Goal: Use online tool/utility: Use online tool/utility

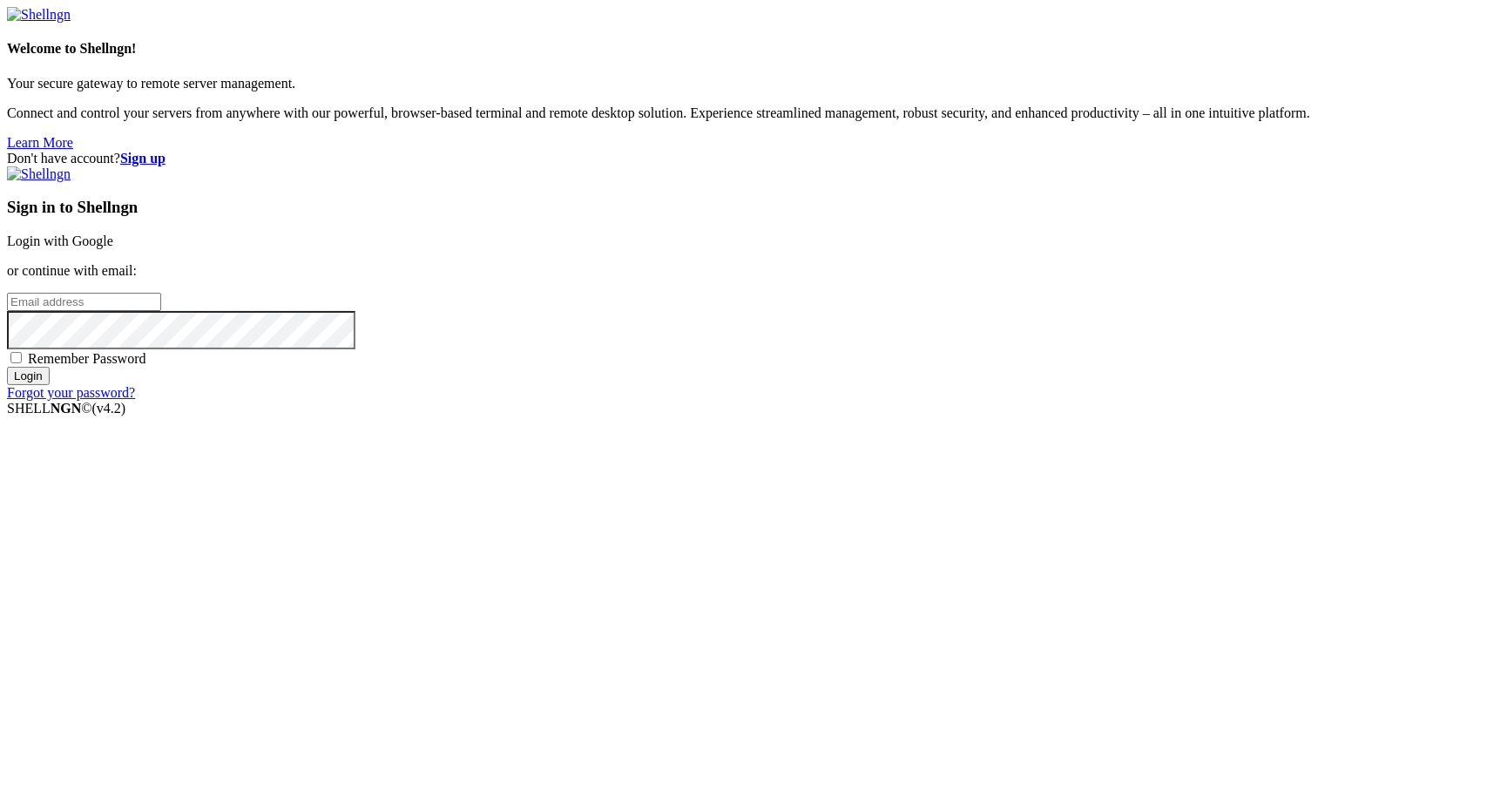
type input "[EMAIL_ADDRESS][DOMAIN_NAME]"
click at [50, 385] on input "Login" at bounding box center [28, 375] width 42 height 18
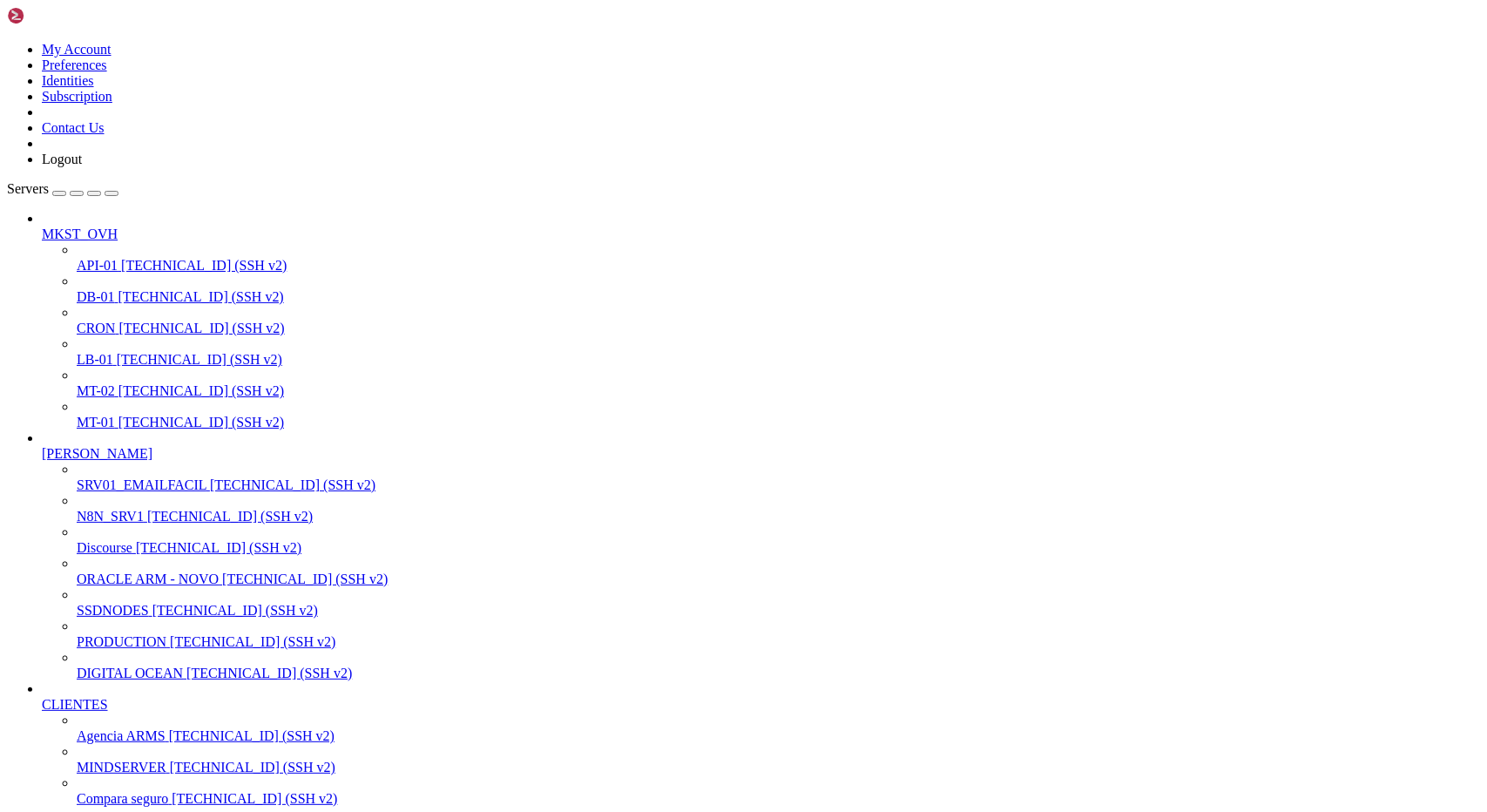
scroll to position [348, 0]
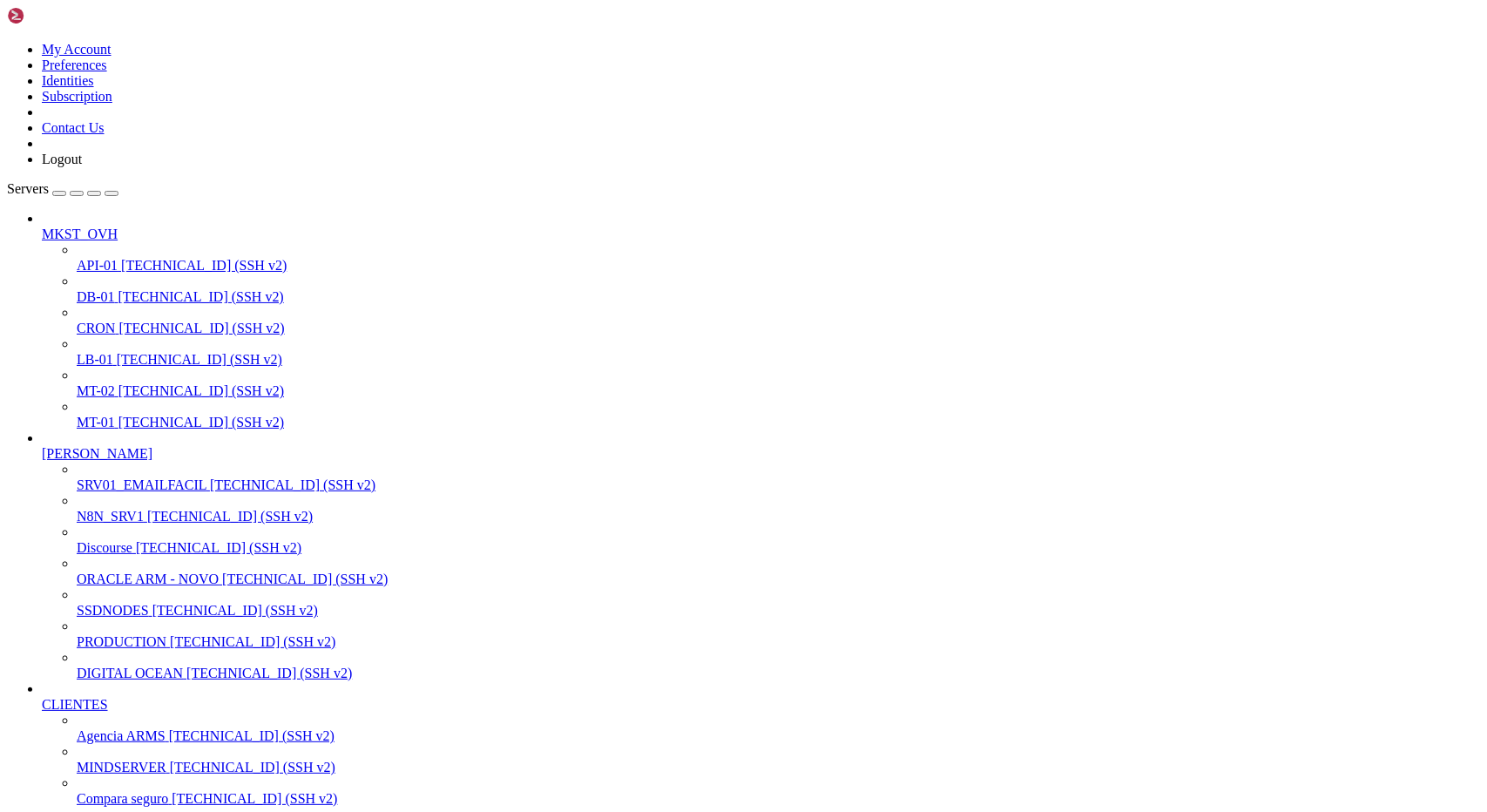
click at [101, 602] on span "SSDNODES" at bounding box center [113, 609] width 72 height 14
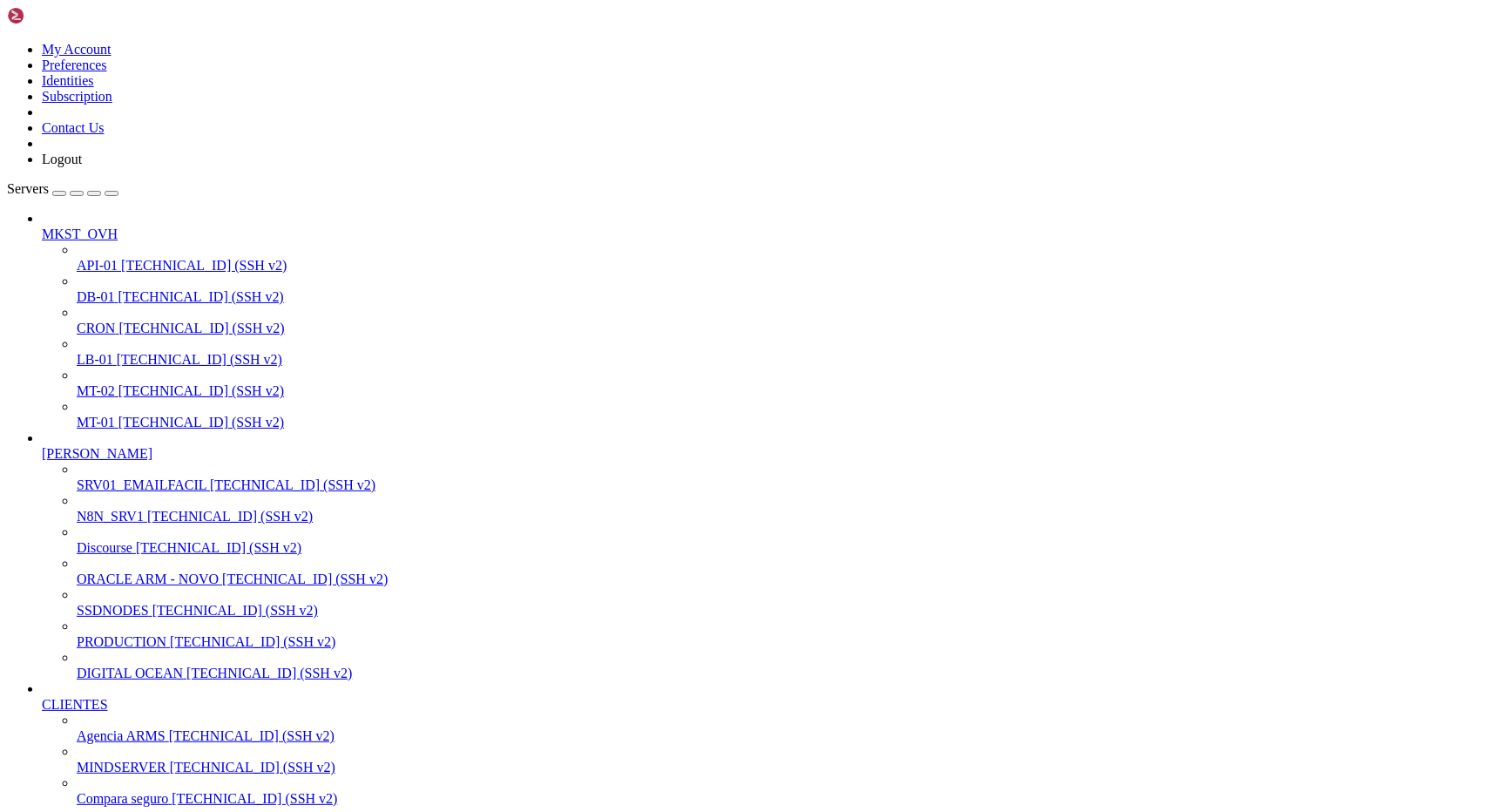
drag, startPoint x: 93, startPoint y: 2524, endPoint x: 17, endPoint y: 2523, distance: 76.0
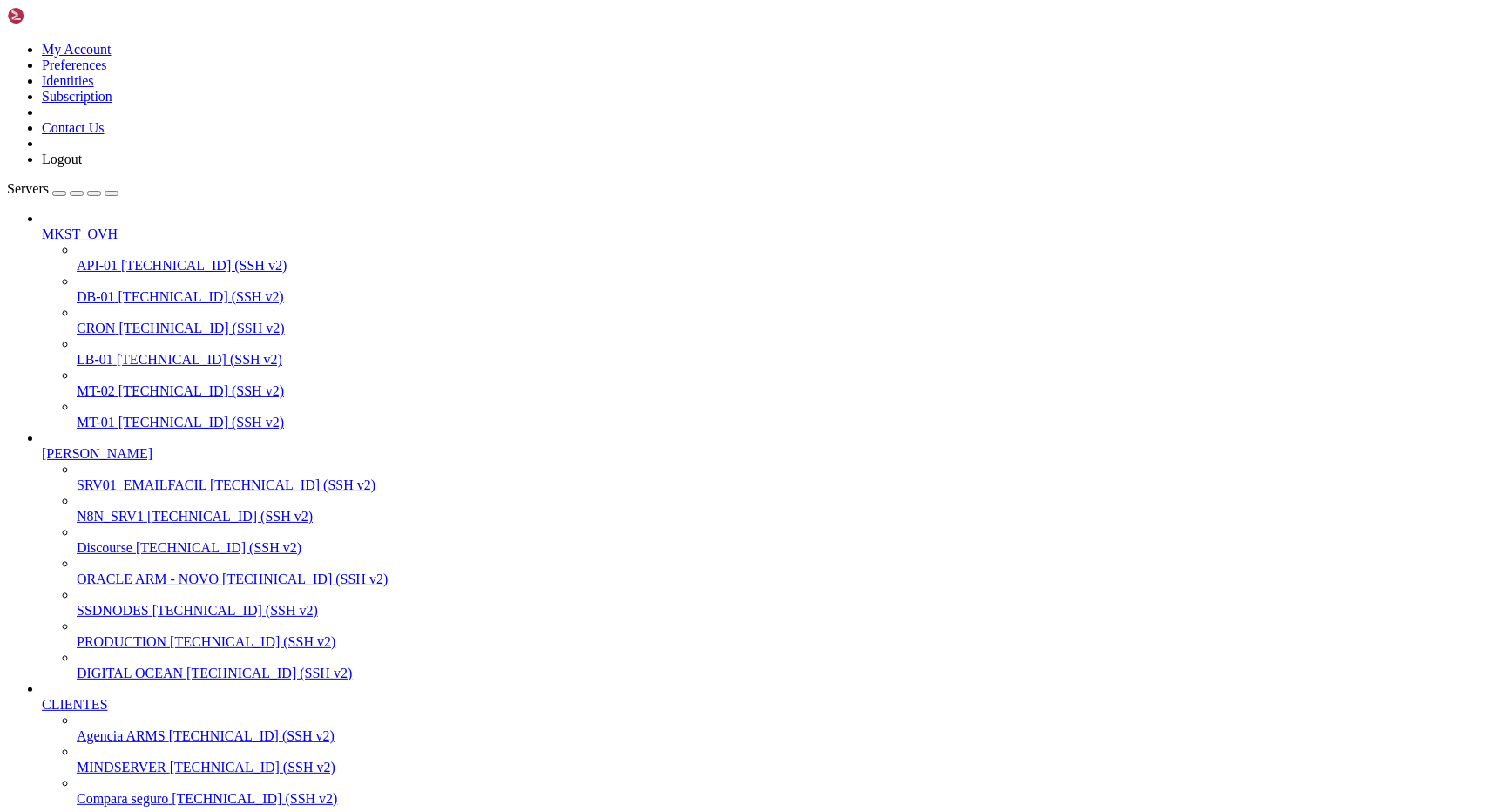
drag, startPoint x: 67, startPoint y: 2502, endPoint x: 30, endPoint y: 2500, distance: 37.1
drag, startPoint x: 14, startPoint y: 2501, endPoint x: 84, endPoint y: 2499, distance: 70.0
drag, startPoint x: 87, startPoint y: 2514, endPoint x: 15, endPoint y: 2500, distance: 73.3
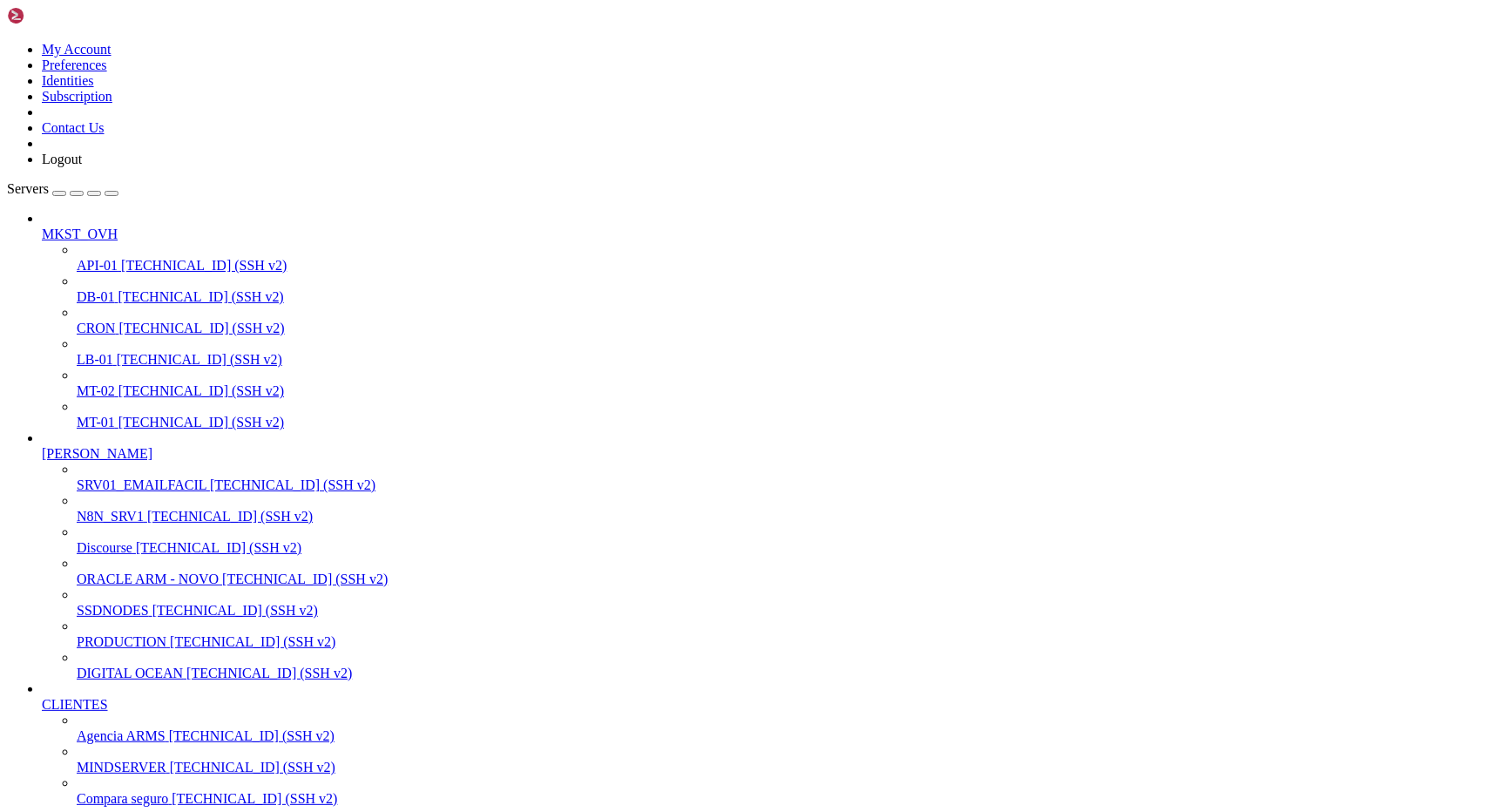
drag, startPoint x: 87, startPoint y: 2413, endPoint x: 14, endPoint y: 2412, distance: 73.0
drag, startPoint x: 92, startPoint y: 2416, endPoint x: 14, endPoint y: 2366, distance: 92.6
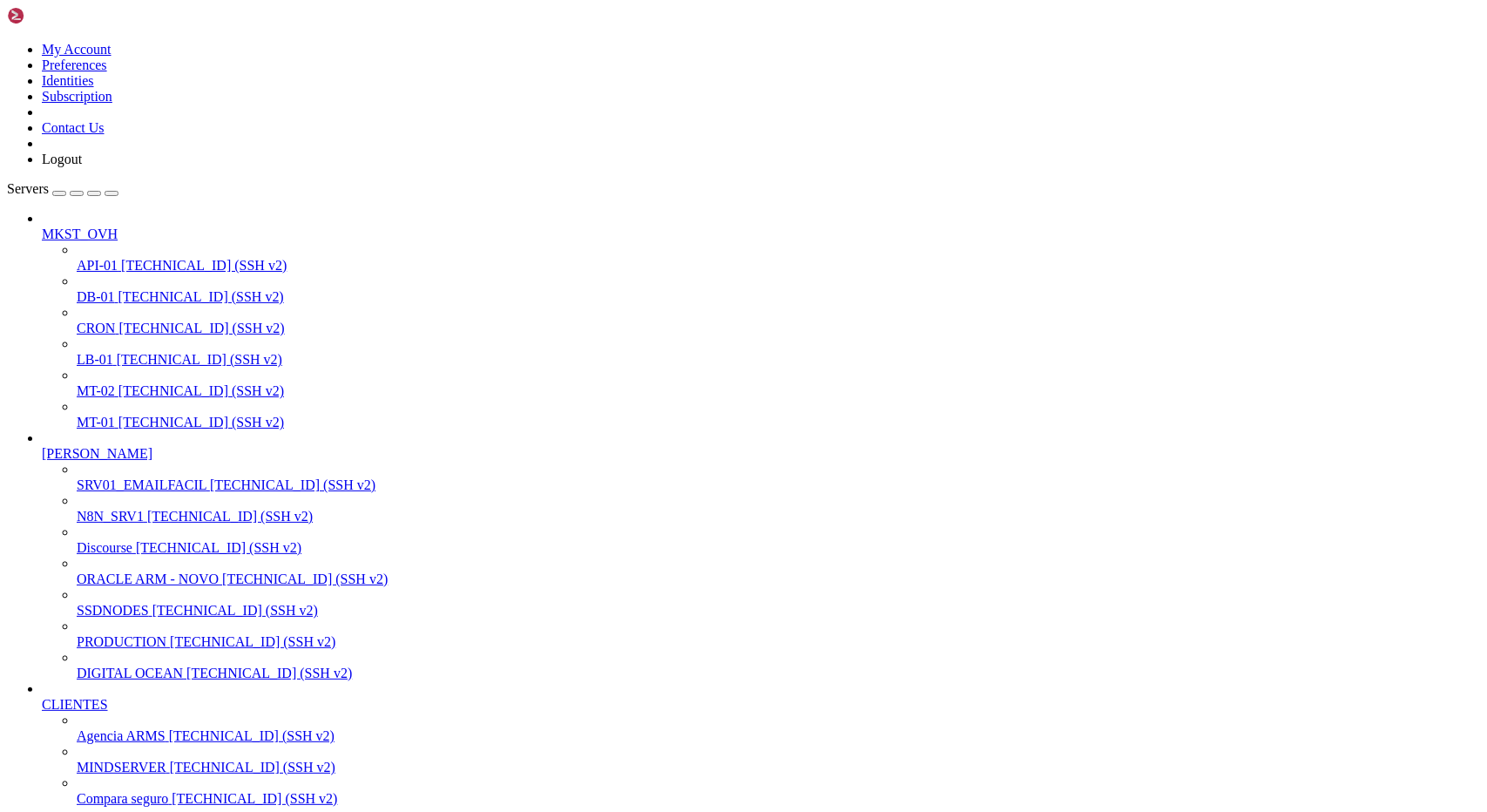
drag, startPoint x: 79, startPoint y: 2431, endPoint x: 14, endPoint y: 2428, distance: 65.1
drag, startPoint x: 85, startPoint y: 2235, endPoint x: 14, endPoint y: 2232, distance: 71.1
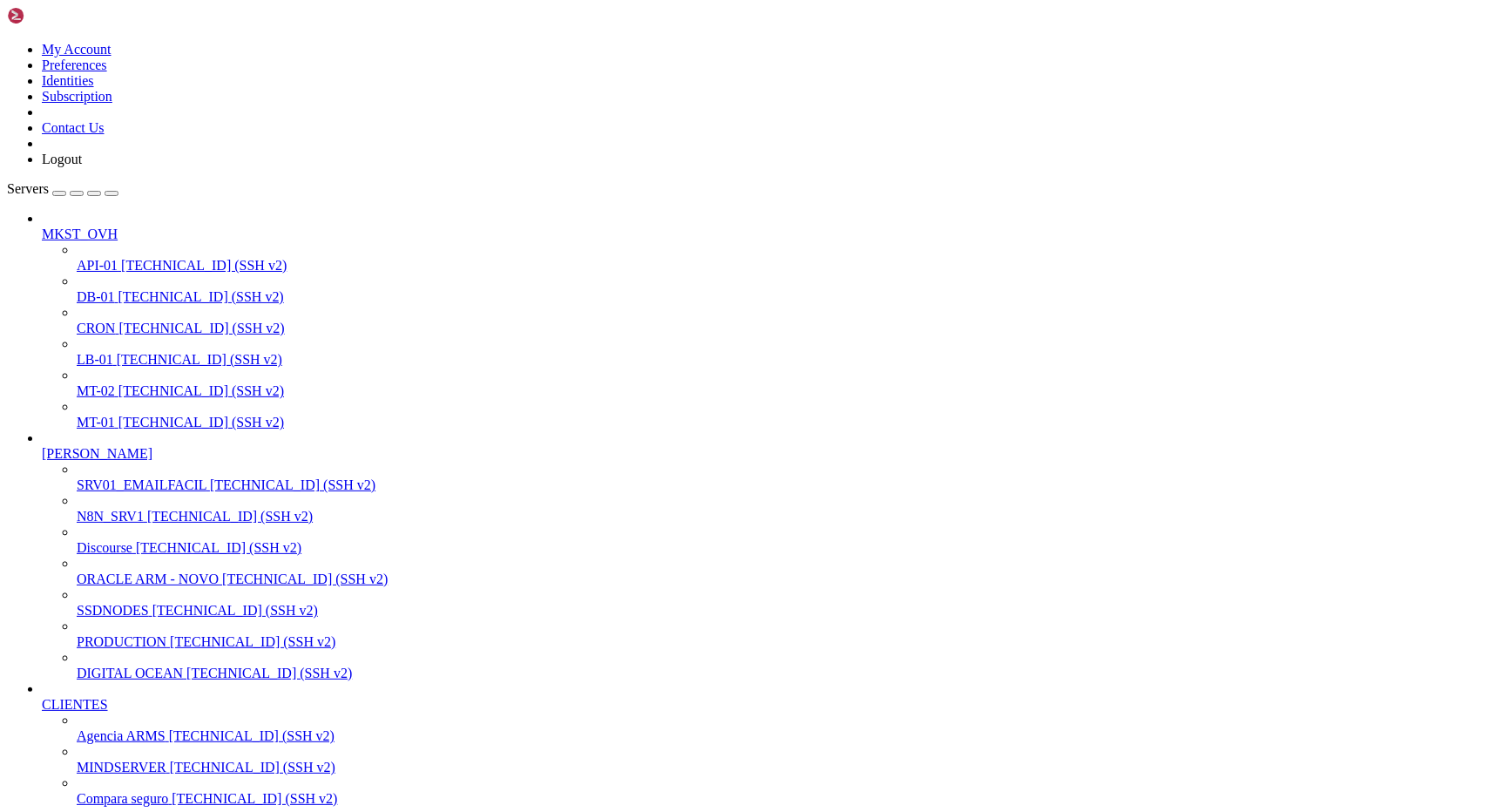
drag, startPoint x: 15, startPoint y: 2055, endPoint x: 139, endPoint y: 2167, distance: 167.1
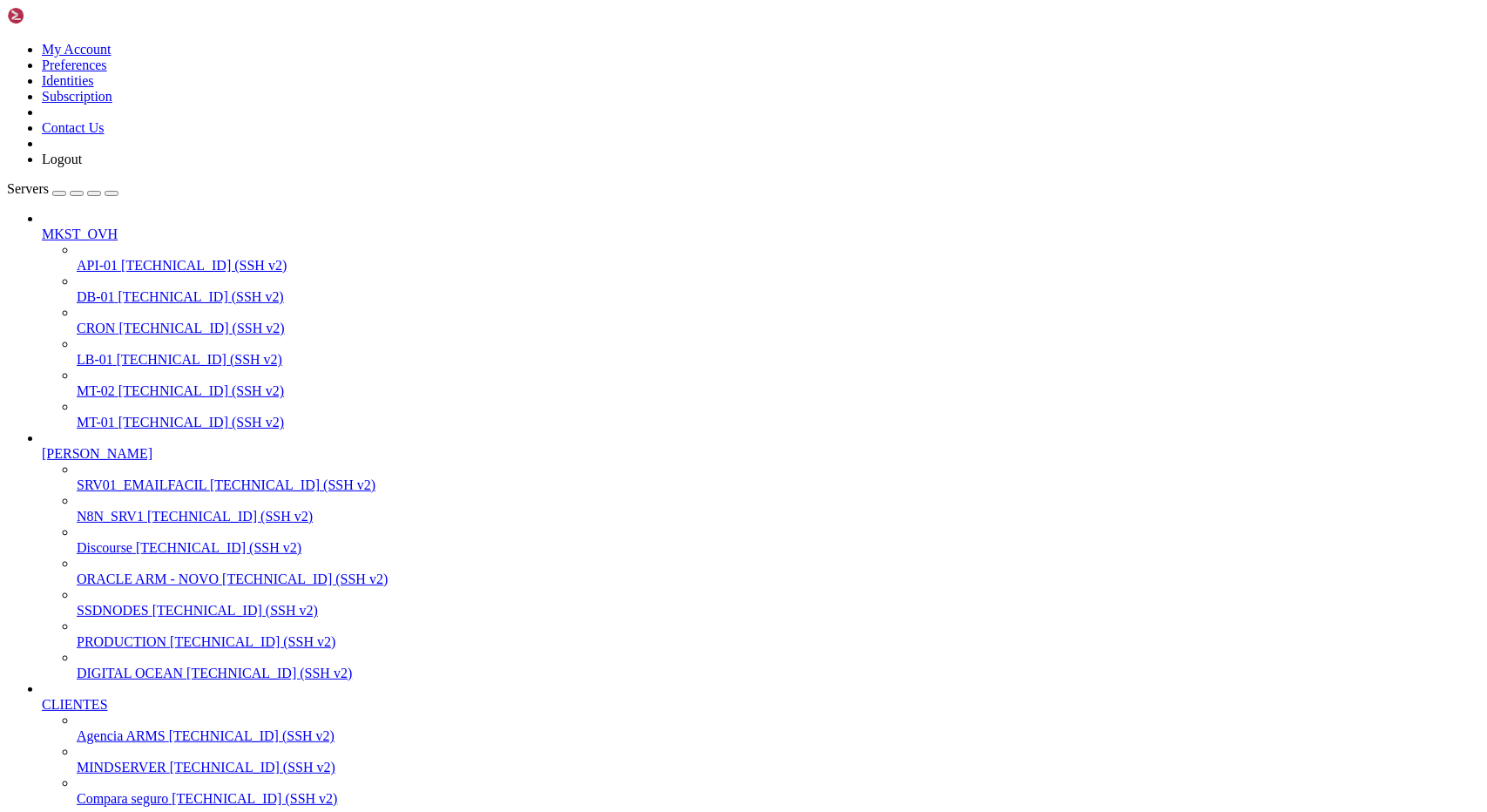
drag, startPoint x: 14, startPoint y: 2058, endPoint x: 90, endPoint y: 2132, distance: 106.1
drag, startPoint x: 16, startPoint y: 2059, endPoint x: 141, endPoint y: 2466, distance: 425.8
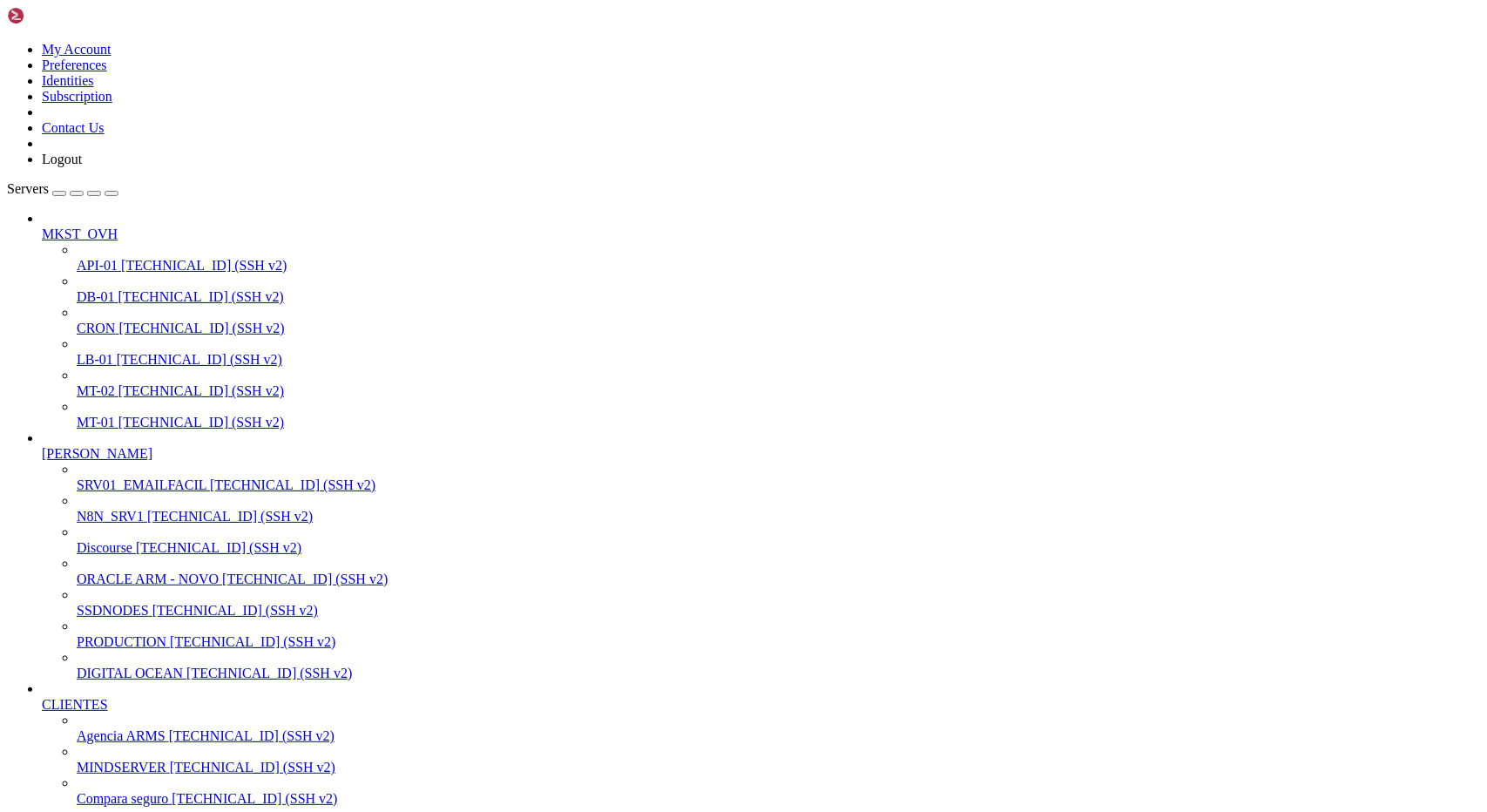
drag, startPoint x: 546, startPoint y: 2567, endPoint x: 361, endPoint y: 2558, distance: 185.2
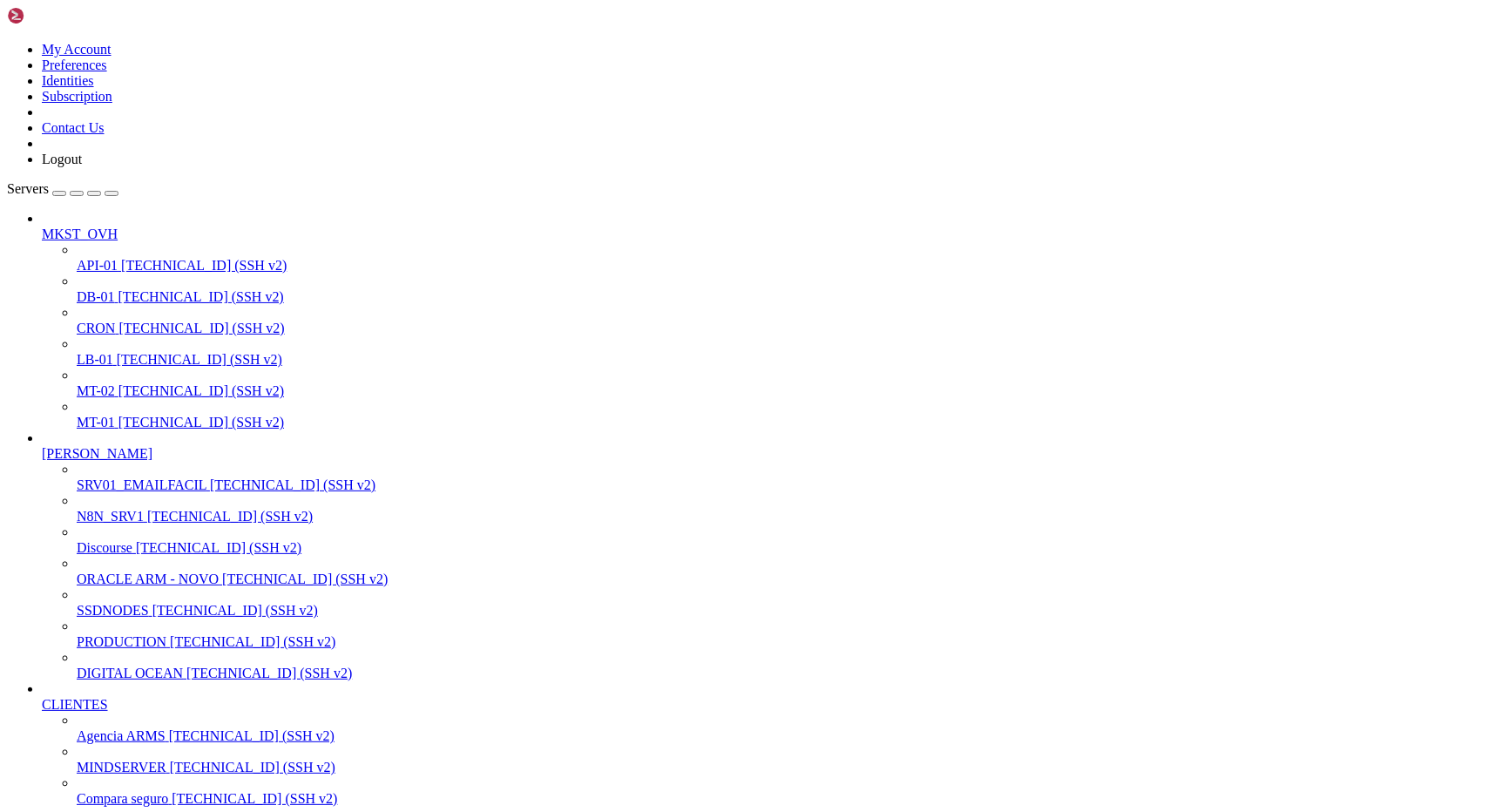
drag, startPoint x: 85, startPoint y: 2535, endPoint x: 14, endPoint y: 2526, distance: 71.6
drag, startPoint x: 86, startPoint y: 2440, endPoint x: 14, endPoint y: 2445, distance: 72.2
drag, startPoint x: 89, startPoint y: 2268, endPoint x: 15, endPoint y: 2251, distance: 75.9
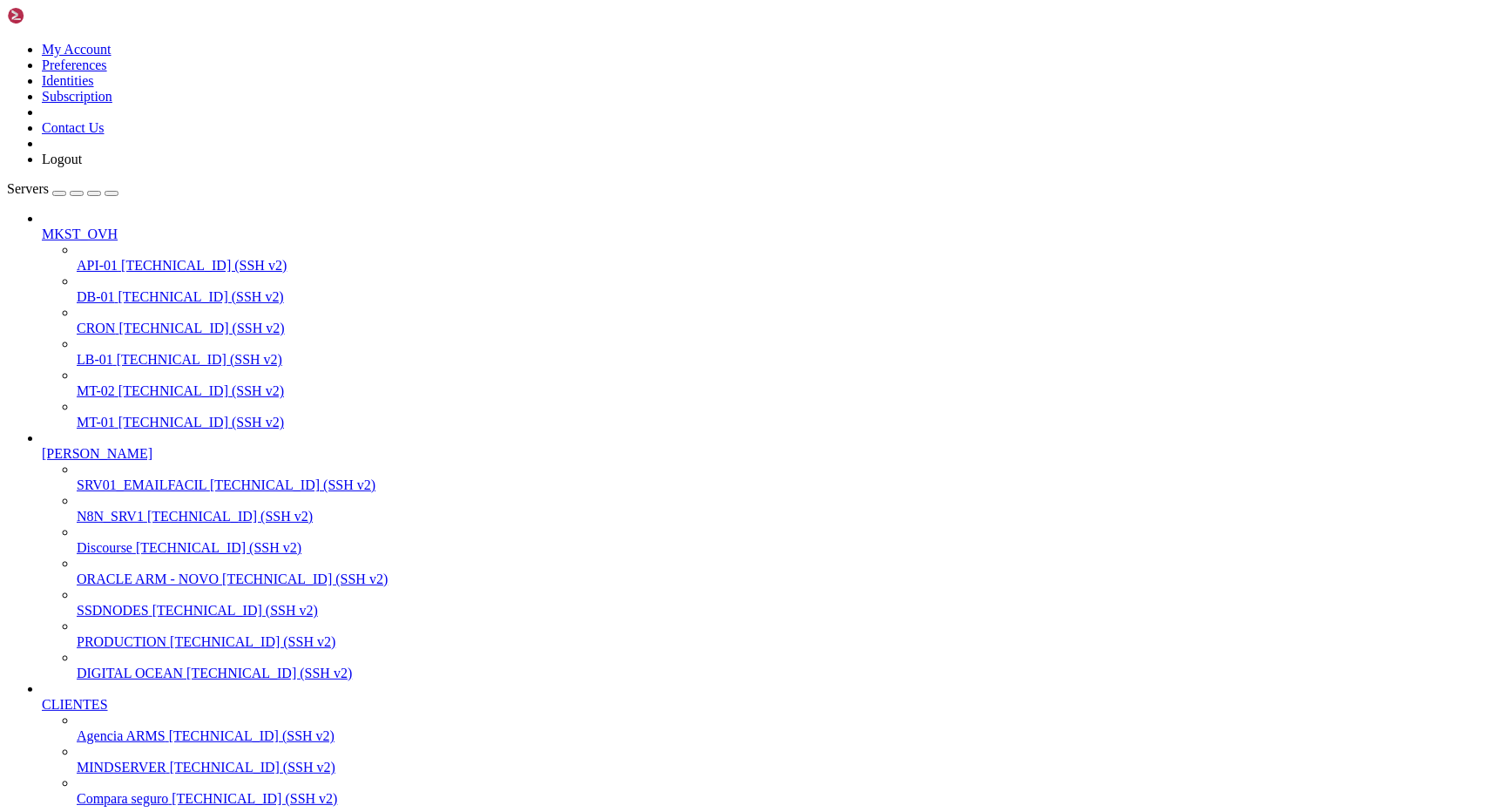
drag, startPoint x: 88, startPoint y: 2162, endPoint x: 14, endPoint y: 2163, distance: 74.0
drag, startPoint x: 77, startPoint y: 2089, endPoint x: 11, endPoint y: 2090, distance: 66.0
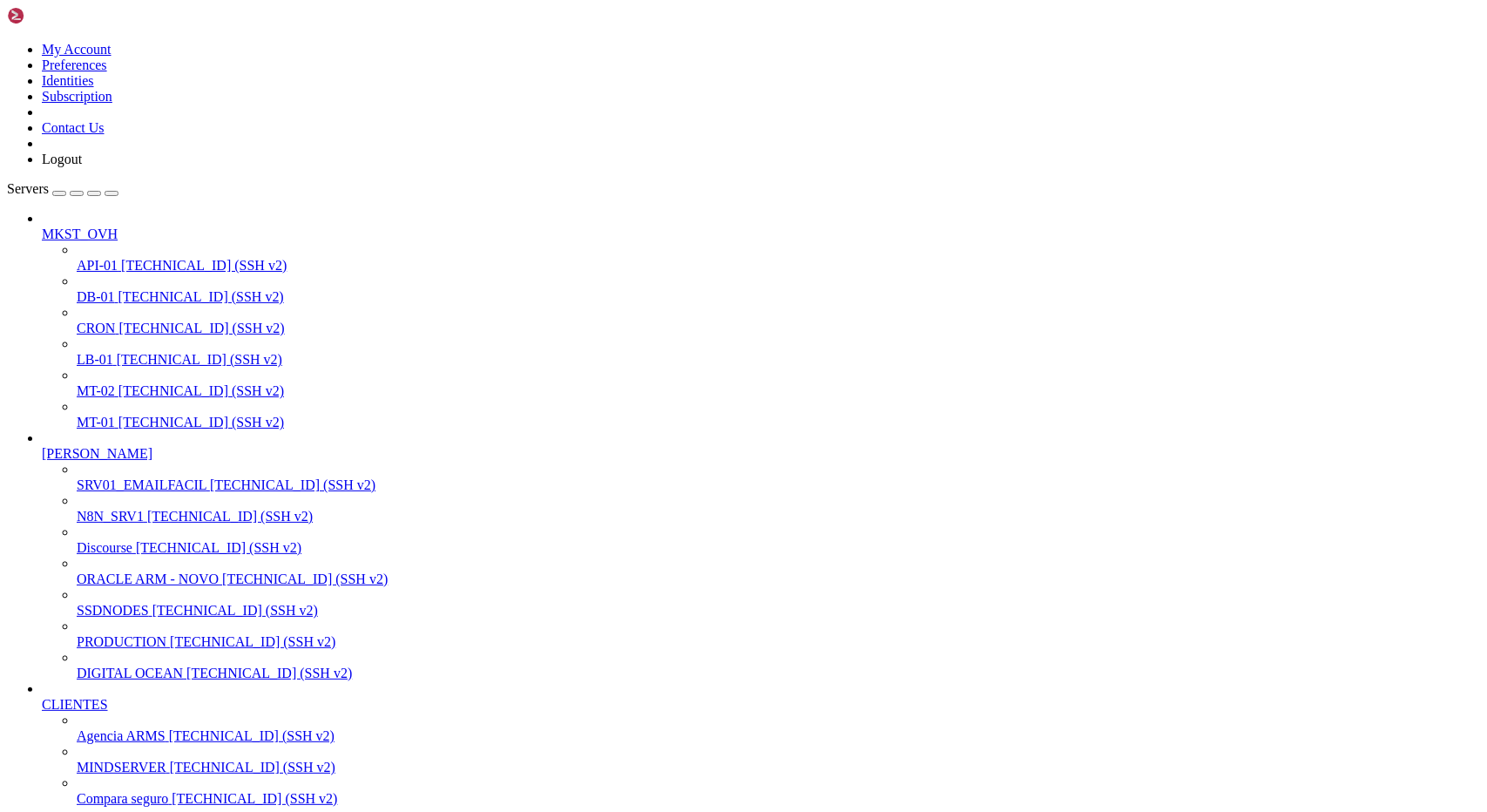
drag, startPoint x: 88, startPoint y: 2088, endPoint x: 14, endPoint y: 2089, distance: 74.0
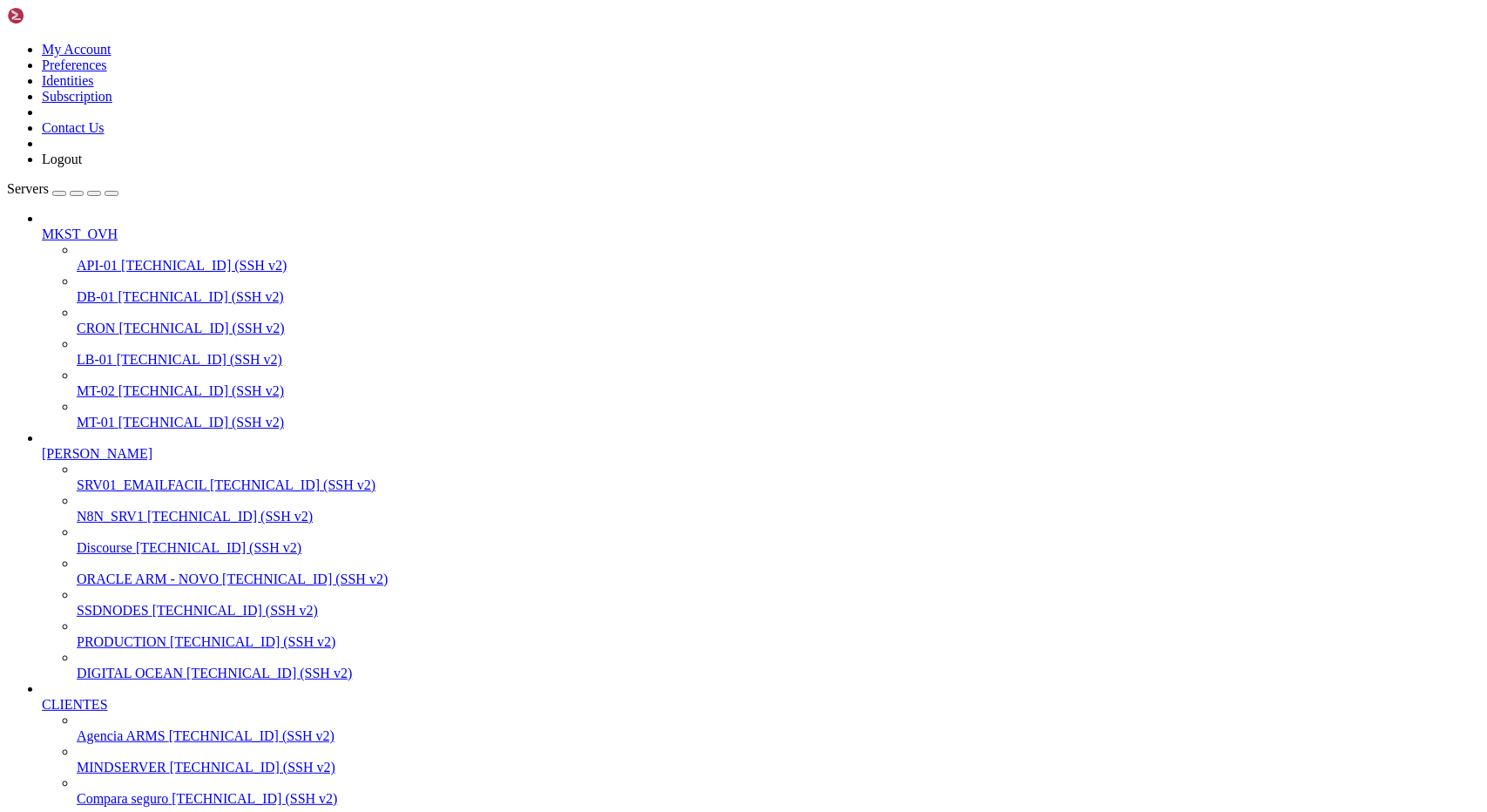
drag, startPoint x: 87, startPoint y: 2101, endPoint x: 17, endPoint y: 2105, distance: 70.1
drag, startPoint x: 79, startPoint y: 2101, endPoint x: 14, endPoint y: 2107, distance: 65.3
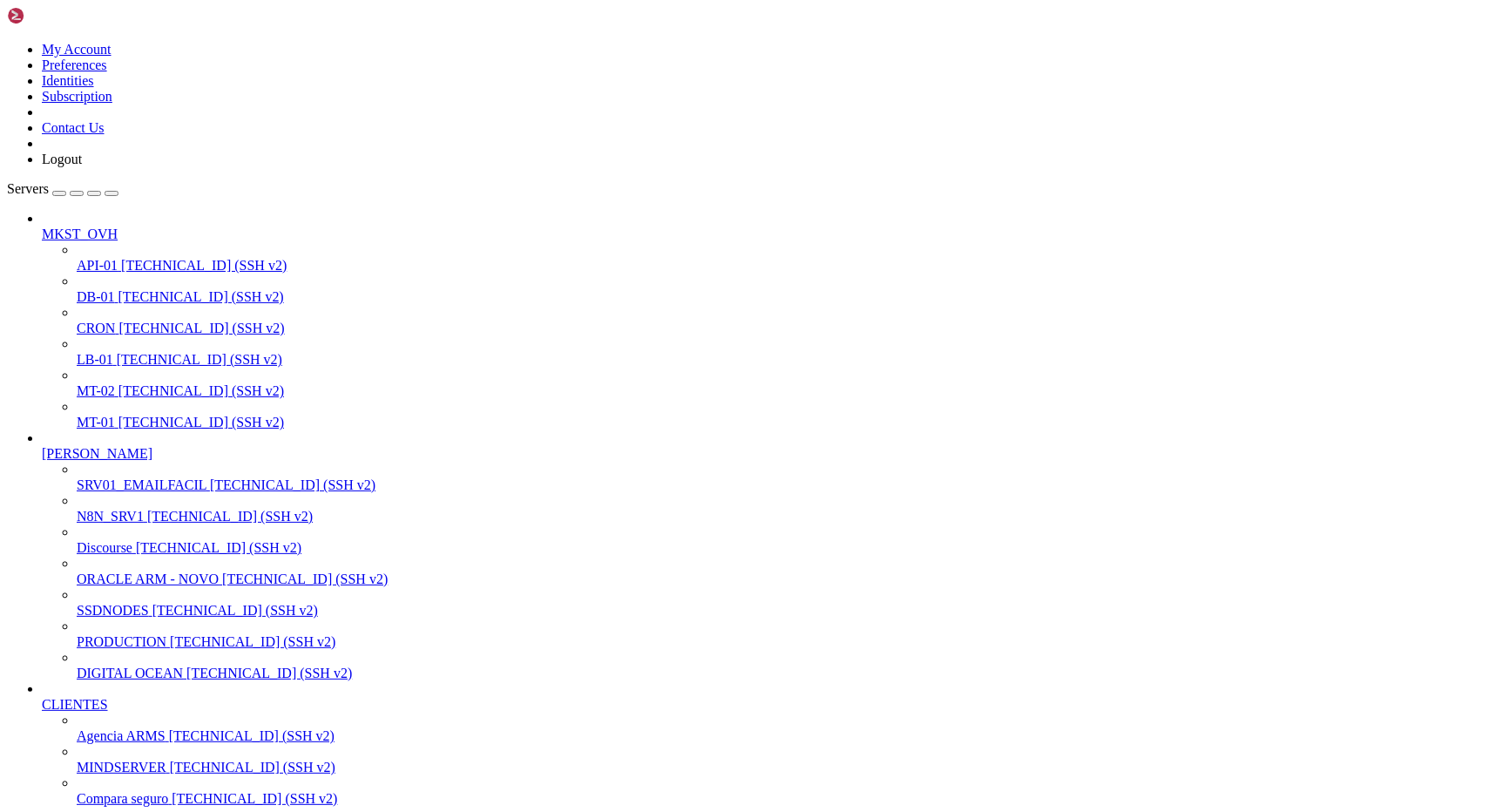
scroll to position [1855, 0]
drag, startPoint x: 73, startPoint y: 2188, endPoint x: 14, endPoint y: 2194, distance: 59.3
drag, startPoint x: 85, startPoint y: 2193, endPoint x: 14, endPoint y: 2195, distance: 71.0
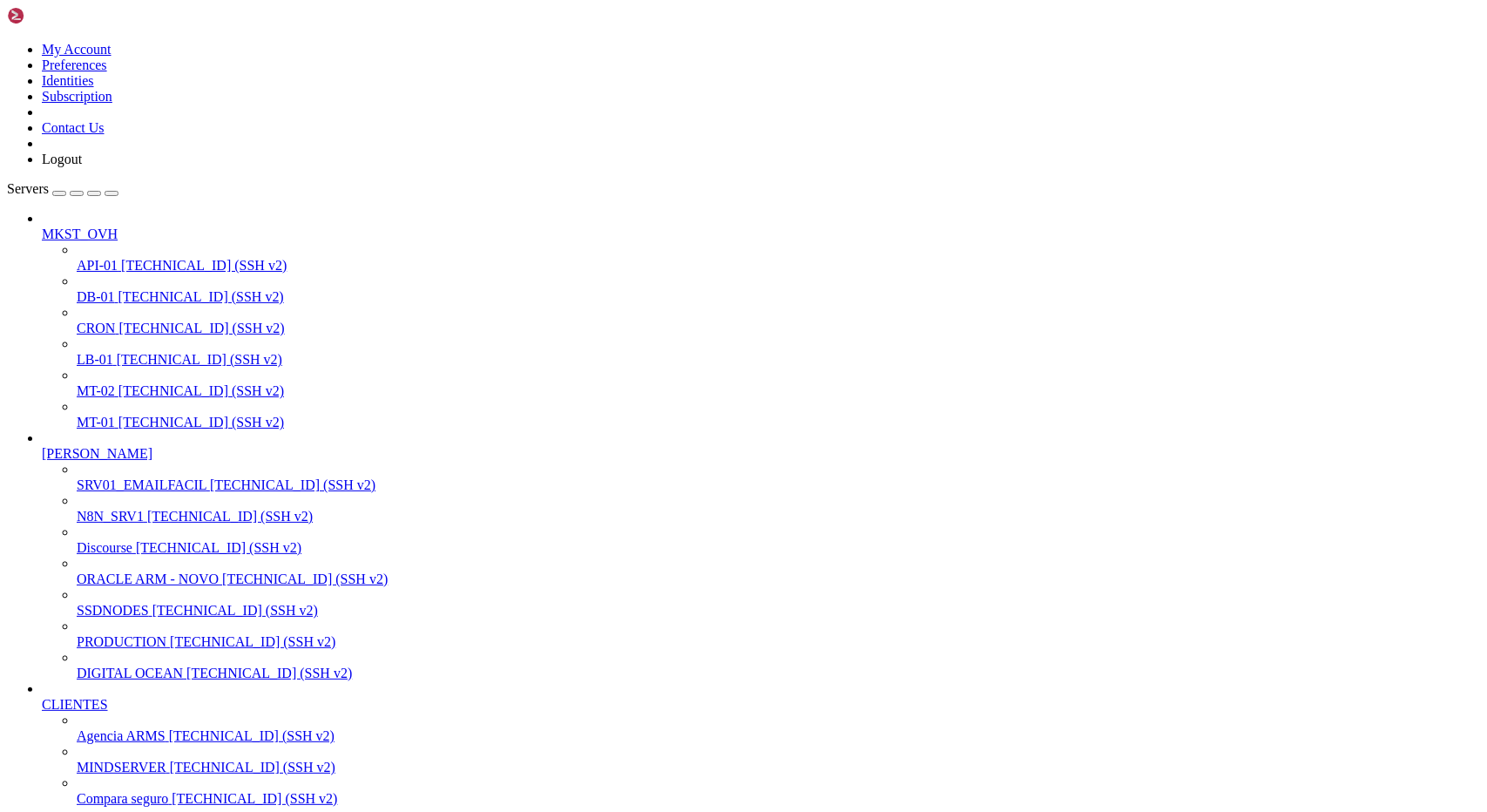
drag, startPoint x: 19, startPoint y: 2060, endPoint x: 41, endPoint y: 2056, distance: 22.4
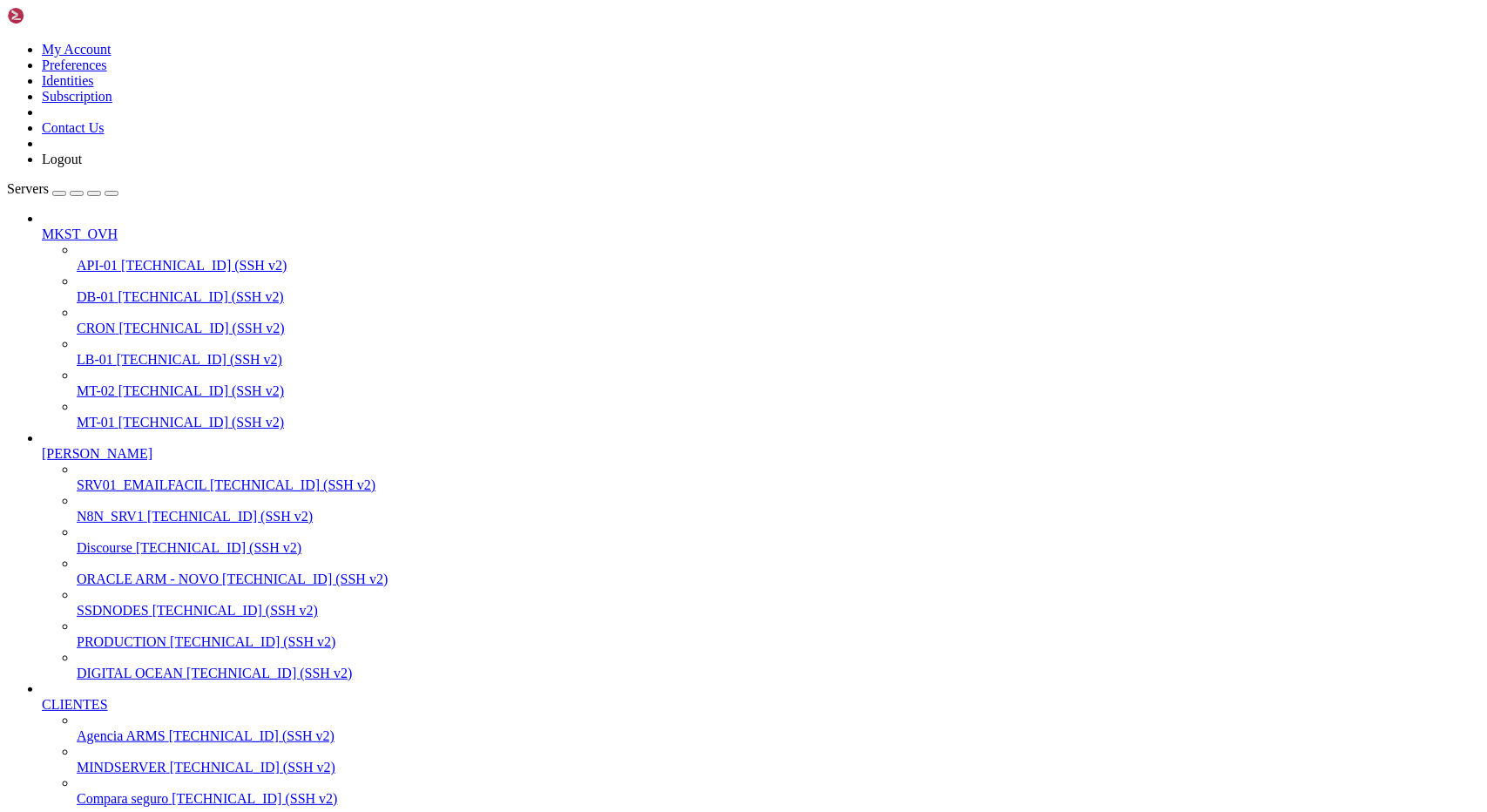
scroll to position [12689, 0]
drag, startPoint x: 15, startPoint y: 2442, endPoint x: 91, endPoint y: 2603, distance: 178.0
